Goal: Information Seeking & Learning: Learn about a topic

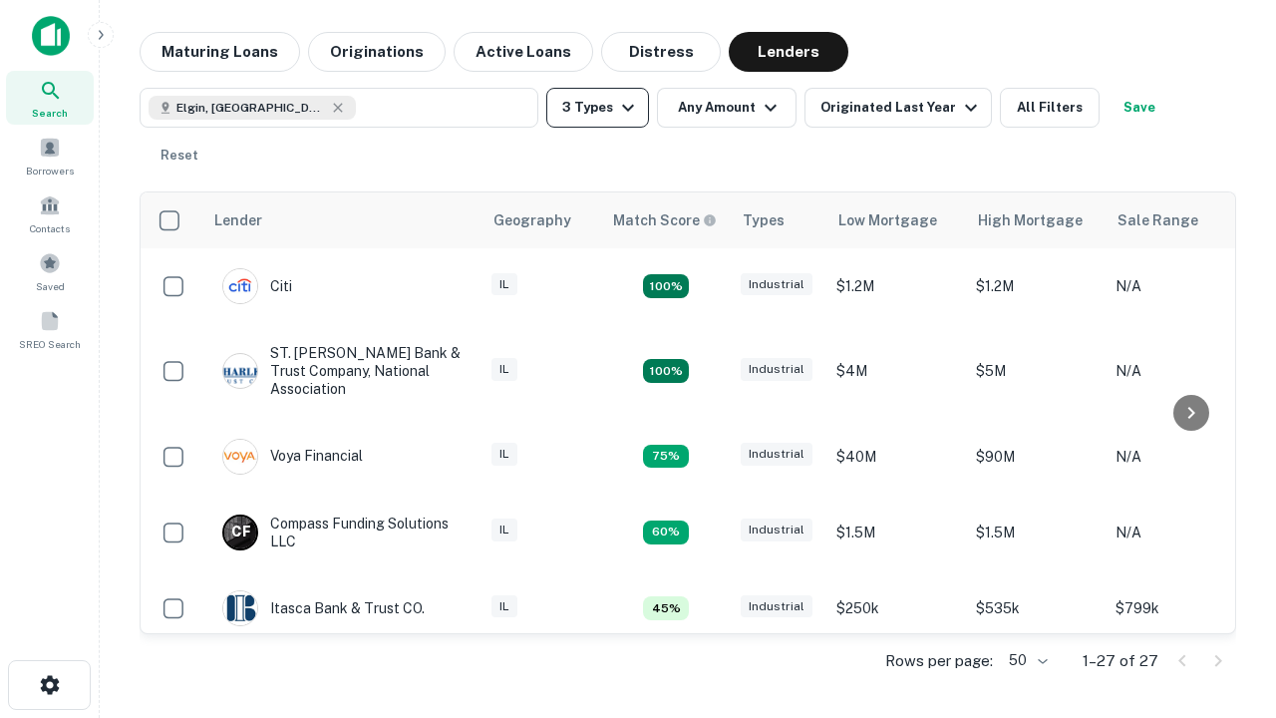
click at [597, 108] on button "3 Types" at bounding box center [597, 108] width 103 height 40
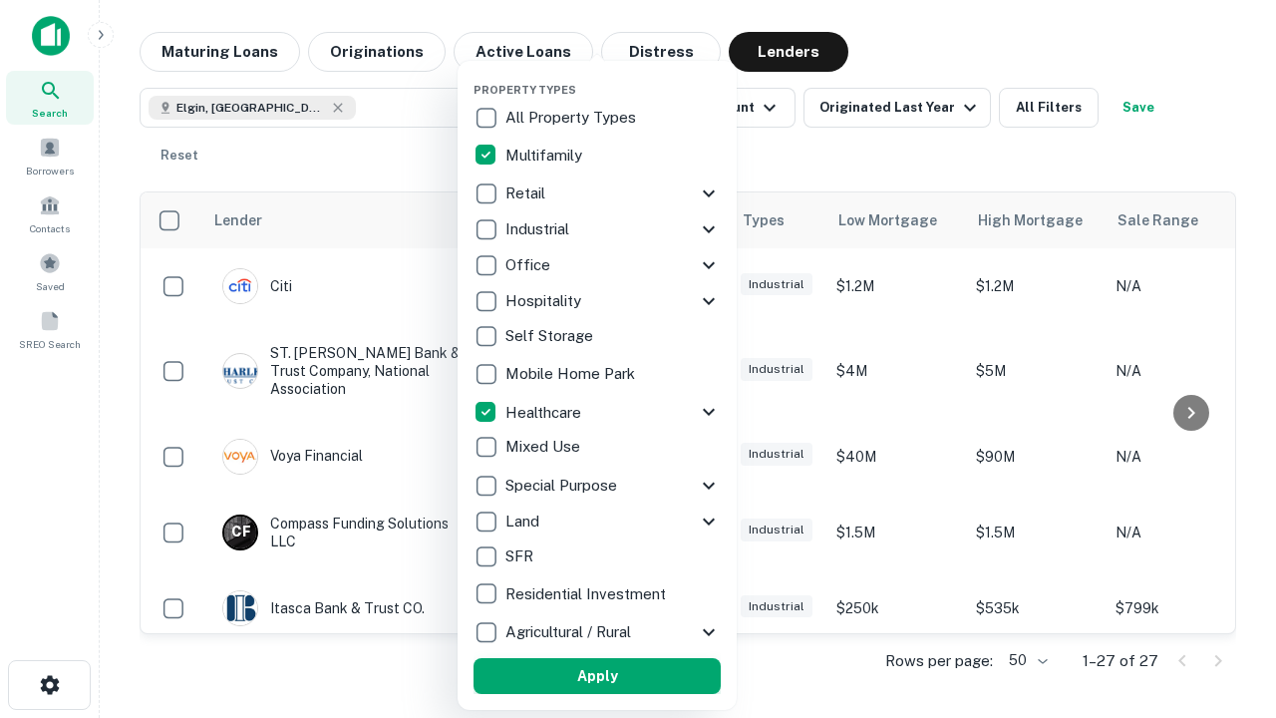
click at [597, 676] on button "Apply" at bounding box center [596, 676] width 247 height 36
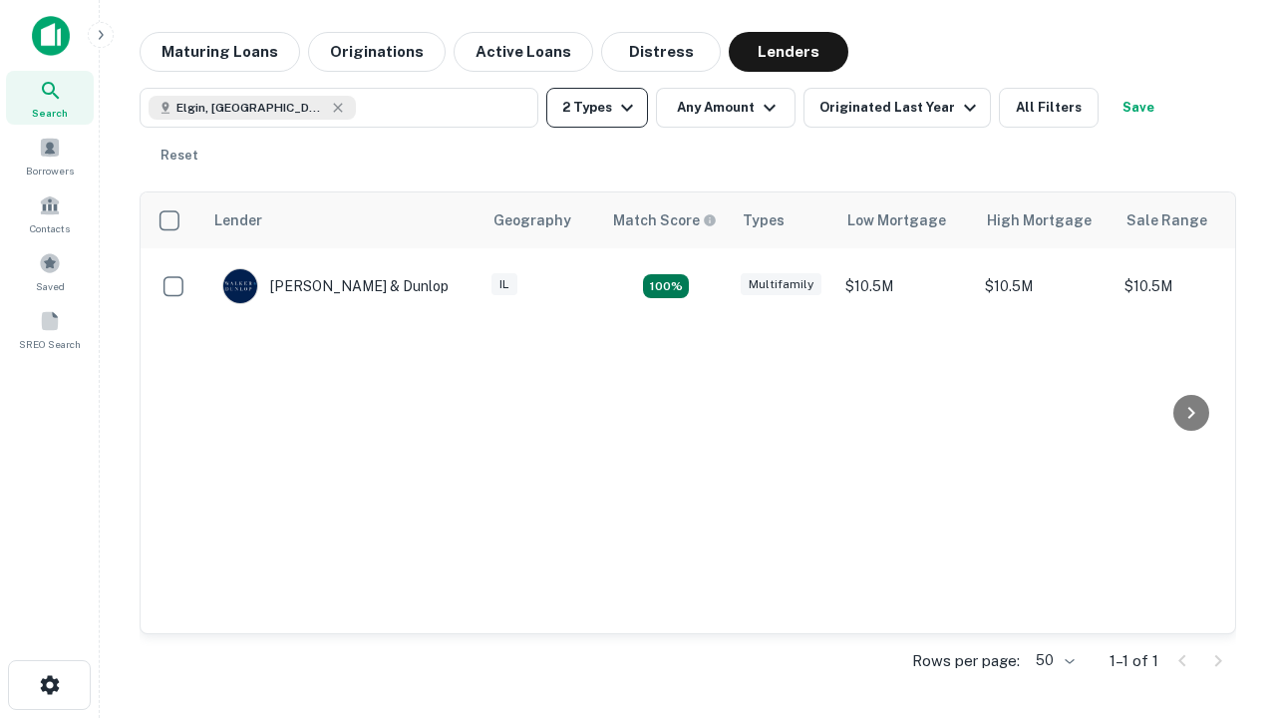
click at [597, 108] on button "2 Types" at bounding box center [597, 108] width 102 height 40
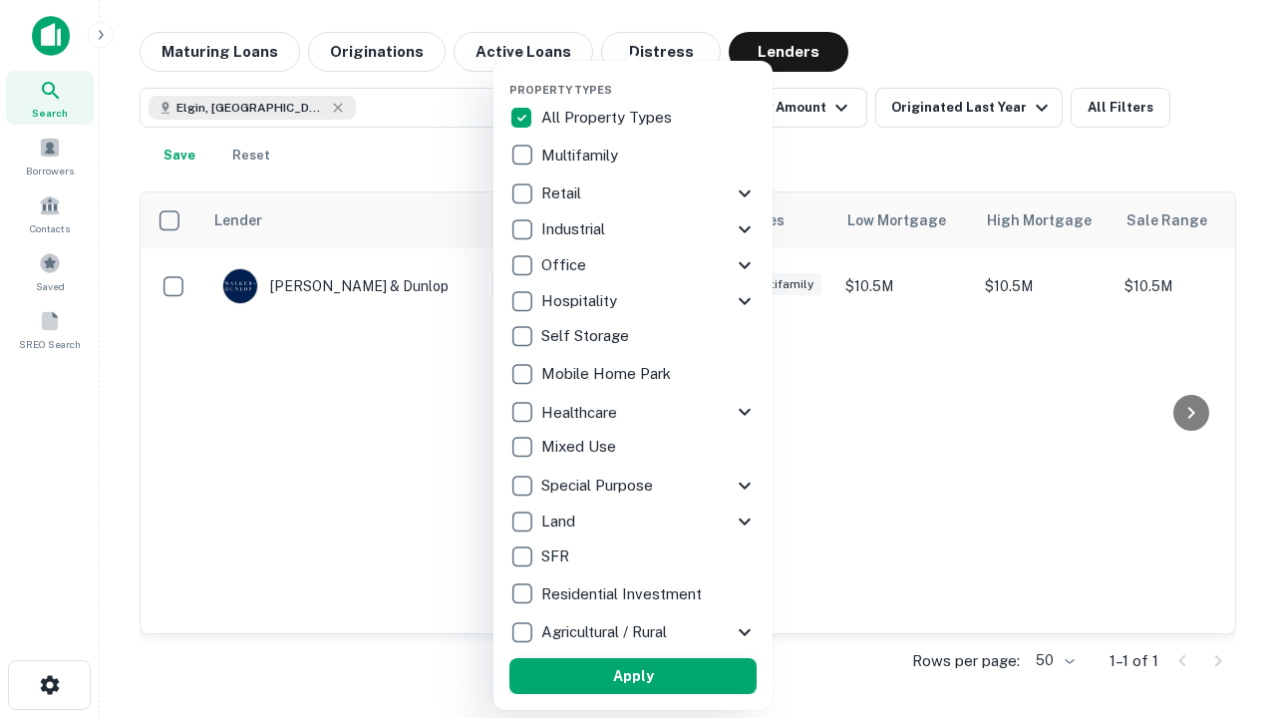
click at [633, 676] on button "Apply" at bounding box center [632, 676] width 247 height 36
